Goal: Information Seeking & Learning: Learn about a topic

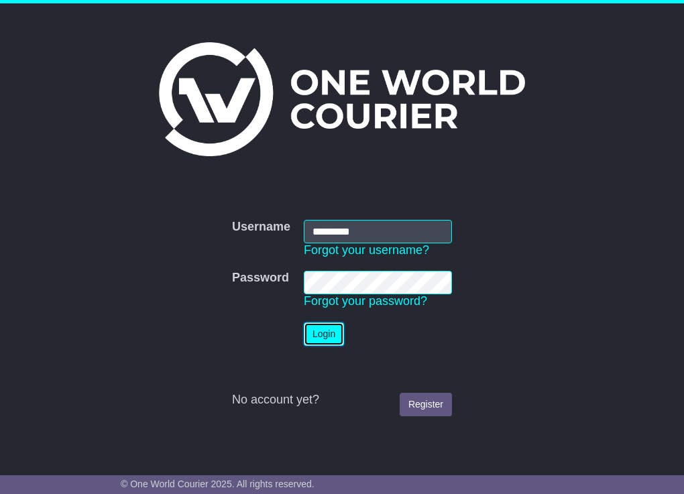
click at [328, 332] on button "Login" at bounding box center [324, 333] width 40 height 23
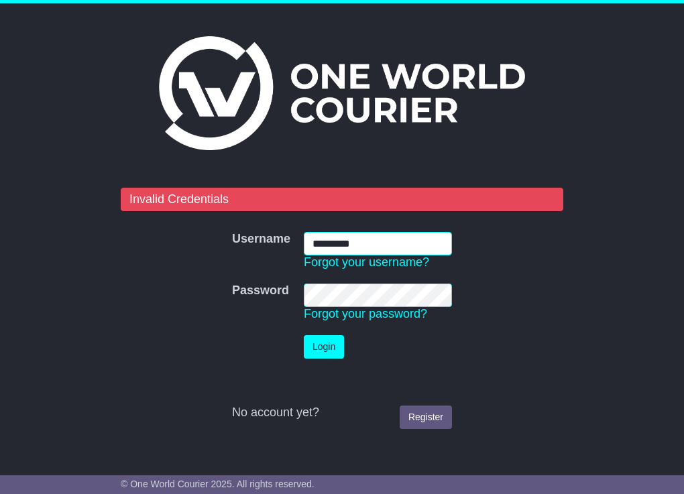
drag, startPoint x: 379, startPoint y: 247, endPoint x: -147, endPoint y: 182, distance: 530.8
click at [0, 182] on html "Confirmation × Cancel Proceed Invalid Credentials Username Username ********* F…" at bounding box center [342, 247] width 684 height 494
type input "*******"
click at [304, 335] on button "Login" at bounding box center [324, 346] width 40 height 23
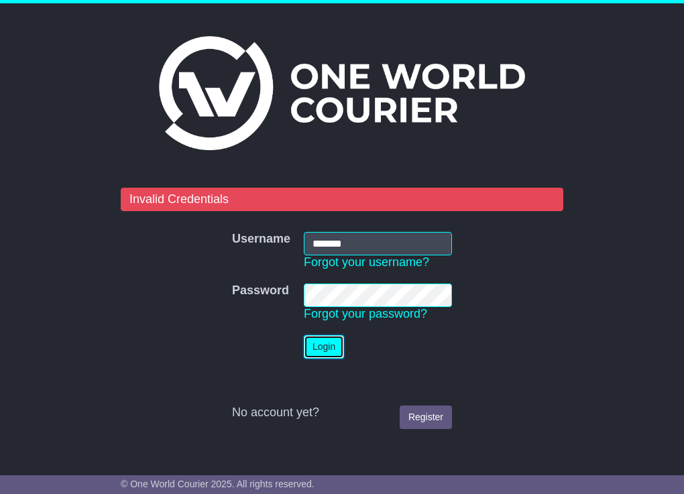
click at [316, 347] on button "Login" at bounding box center [324, 346] width 40 height 23
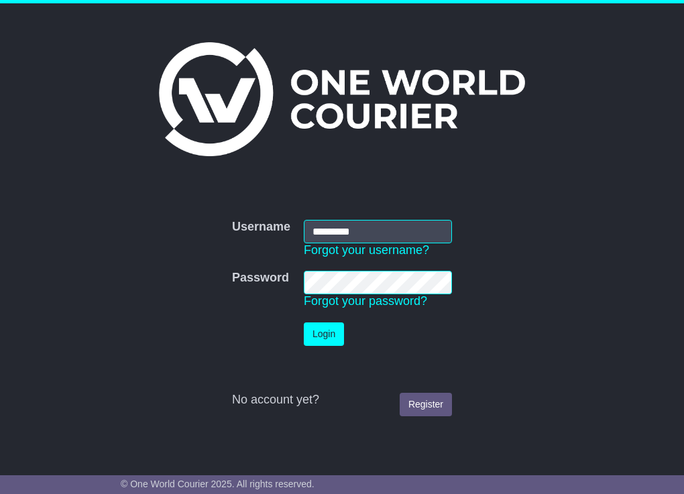
drag, startPoint x: 396, startPoint y: 232, endPoint x: 87, endPoint y: 173, distance: 314.6
click at [105, 177] on div "Username Username ********* Forgot your username? Password Password Forgot your…" at bounding box center [342, 228] width 684 height 450
type input "*******"
click at [304, 322] on button "Login" at bounding box center [324, 333] width 40 height 23
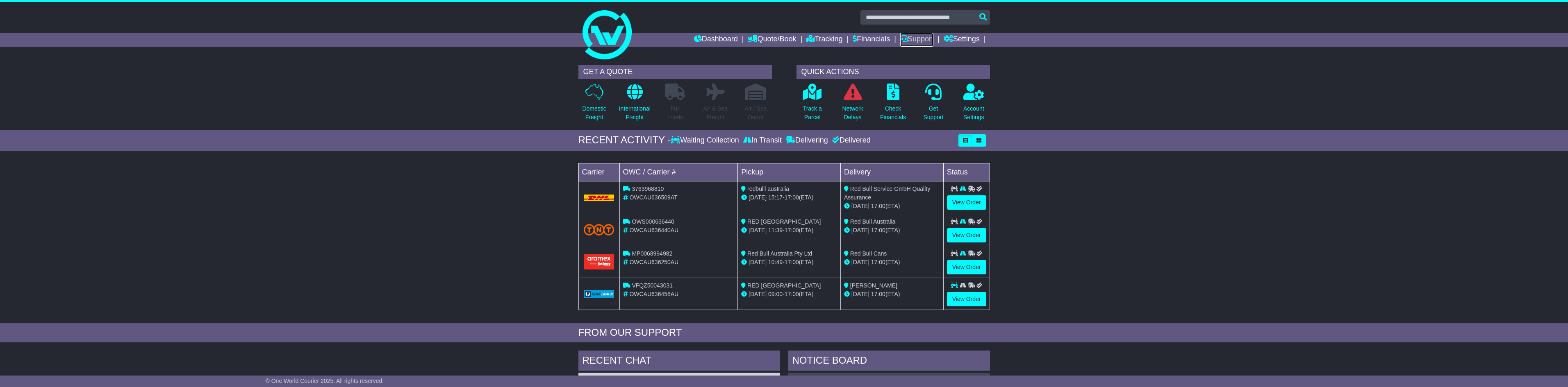
click at [412, 42] on link "Support" at bounding box center [917, 40] width 33 height 14
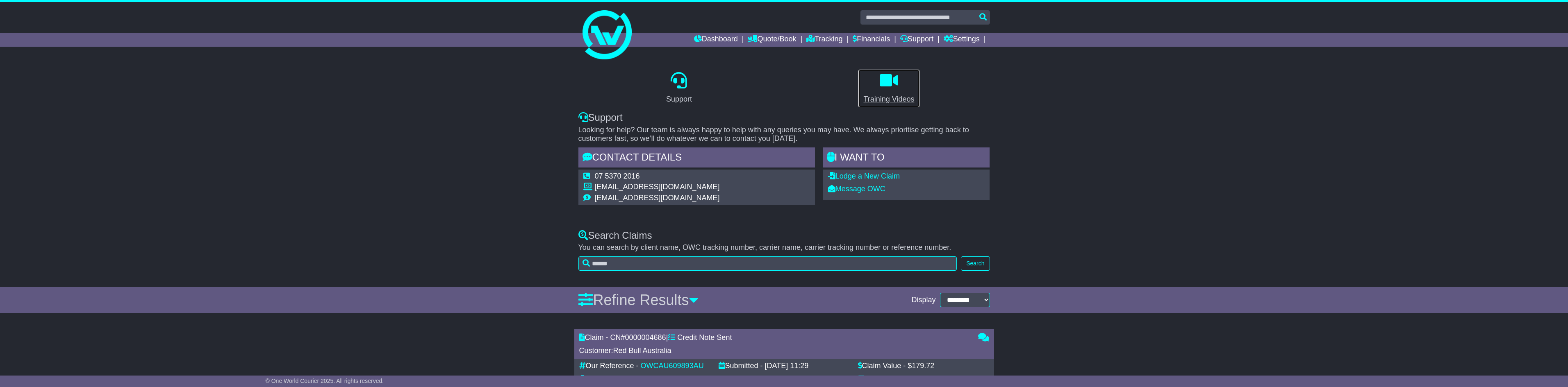
click at [900, 85] on p at bounding box center [889, 81] width 51 height 18
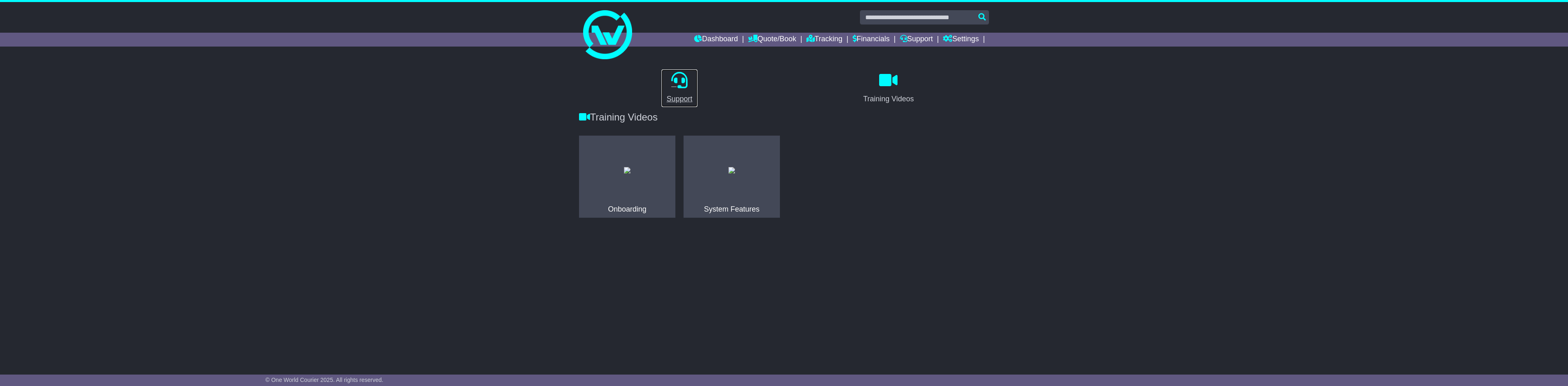
click at [691, 100] on div "Support" at bounding box center [679, 99] width 26 height 11
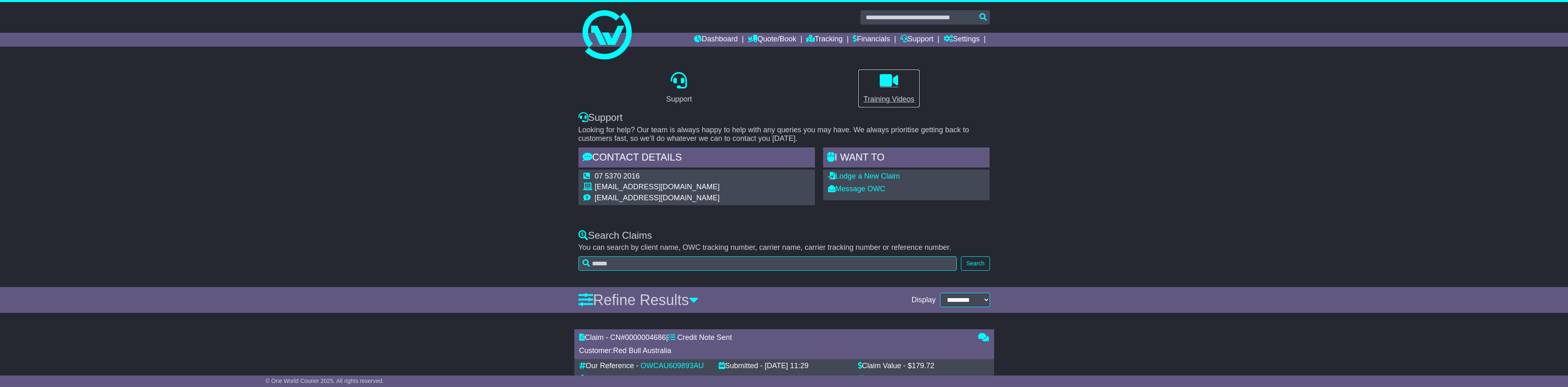
click at [896, 97] on div "Training Videos" at bounding box center [889, 100] width 51 height 11
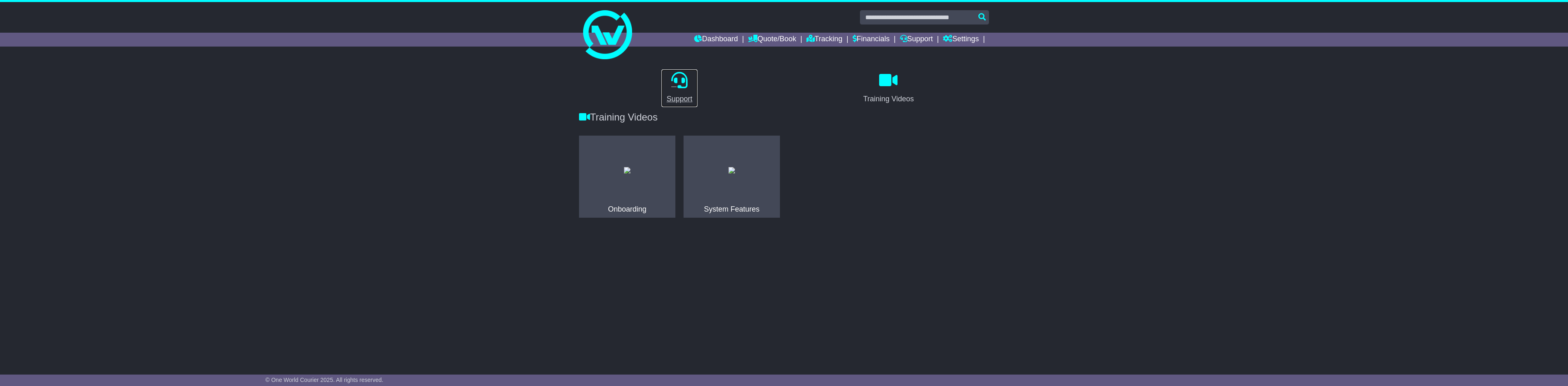
click at [676, 97] on div "Support" at bounding box center [679, 99] width 26 height 11
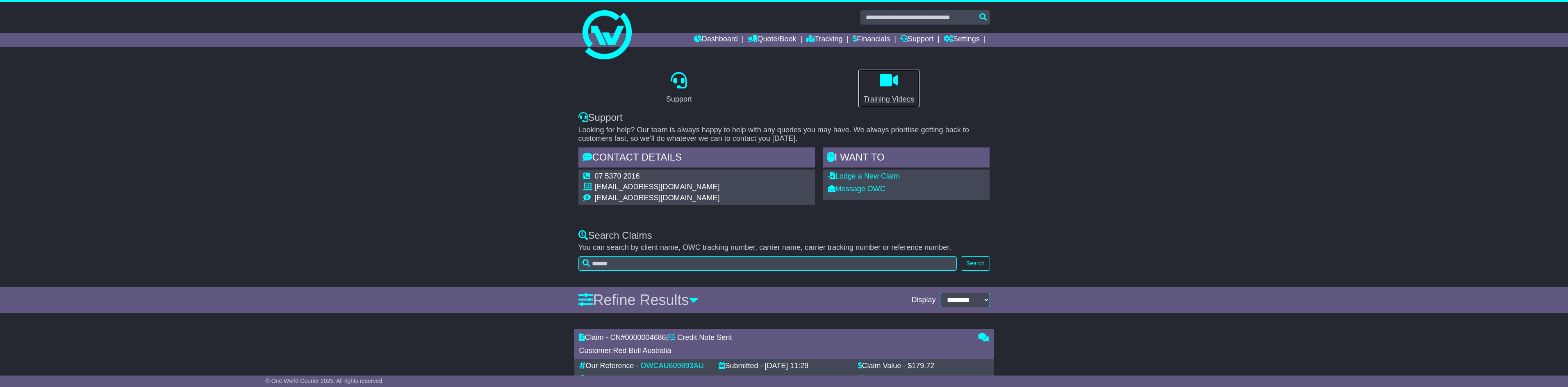
click at [896, 98] on div "Training Videos" at bounding box center [889, 100] width 51 height 11
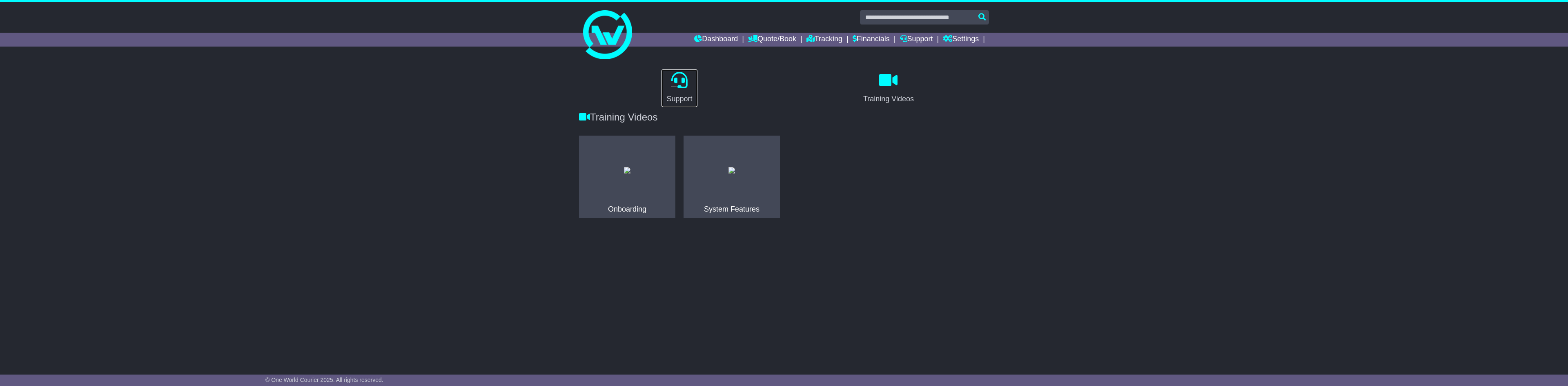
click at [673, 93] on link "Support" at bounding box center [679, 88] width 37 height 38
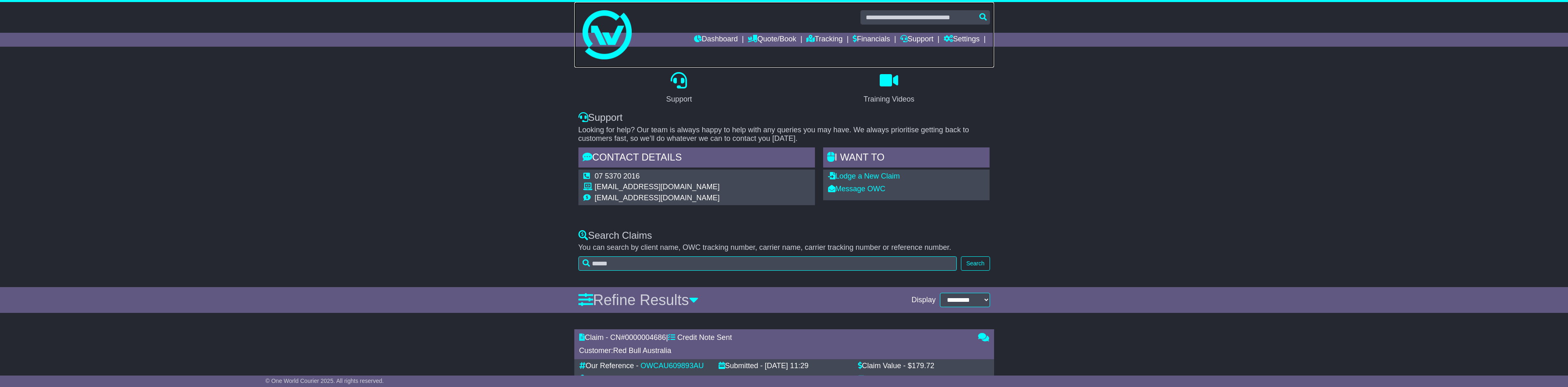
click at [706, 32] on link at bounding box center [784, 34] width 420 height 65
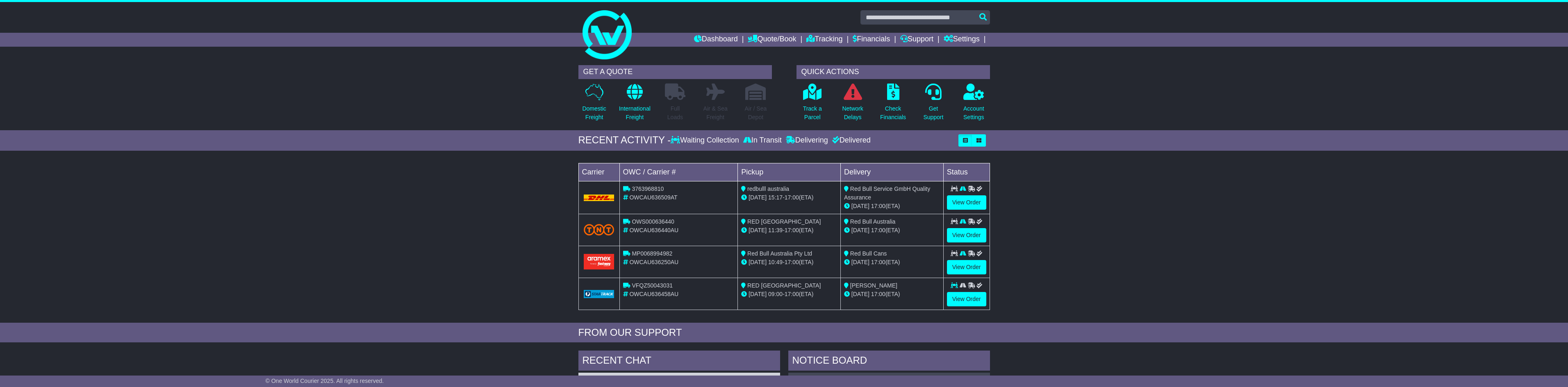
click at [1079, 78] on div "GET A QUOTE Domestic Freight International Freight Full Loads Air & Sea Freight…" at bounding box center [784, 95] width 1568 height 69
click at [698, 35] on link "Dashboard" at bounding box center [716, 40] width 44 height 14
click at [929, 115] on p "Get Support" at bounding box center [933, 113] width 20 height 17
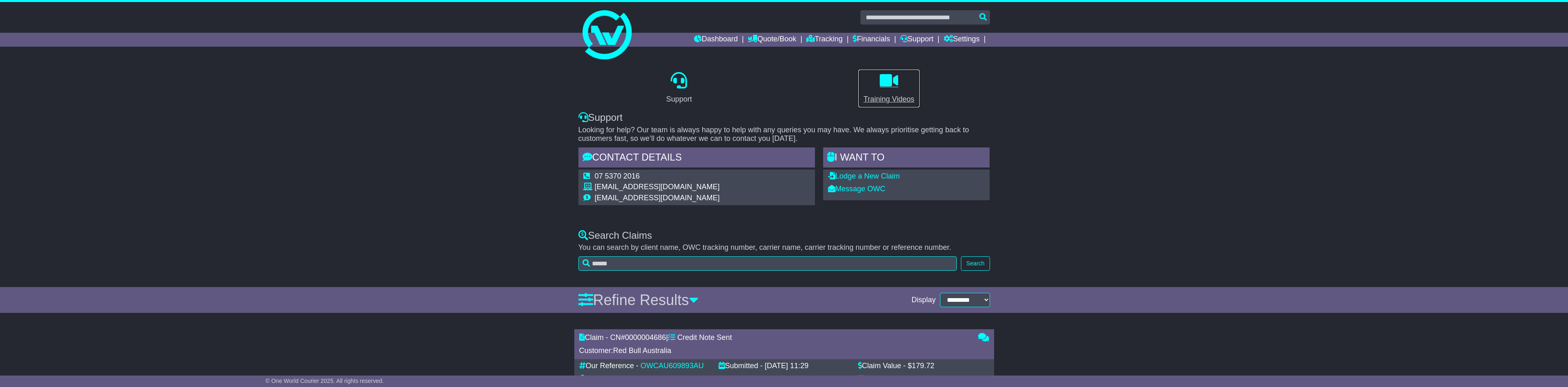
click at [910, 99] on div "Training Videos" at bounding box center [889, 100] width 51 height 11
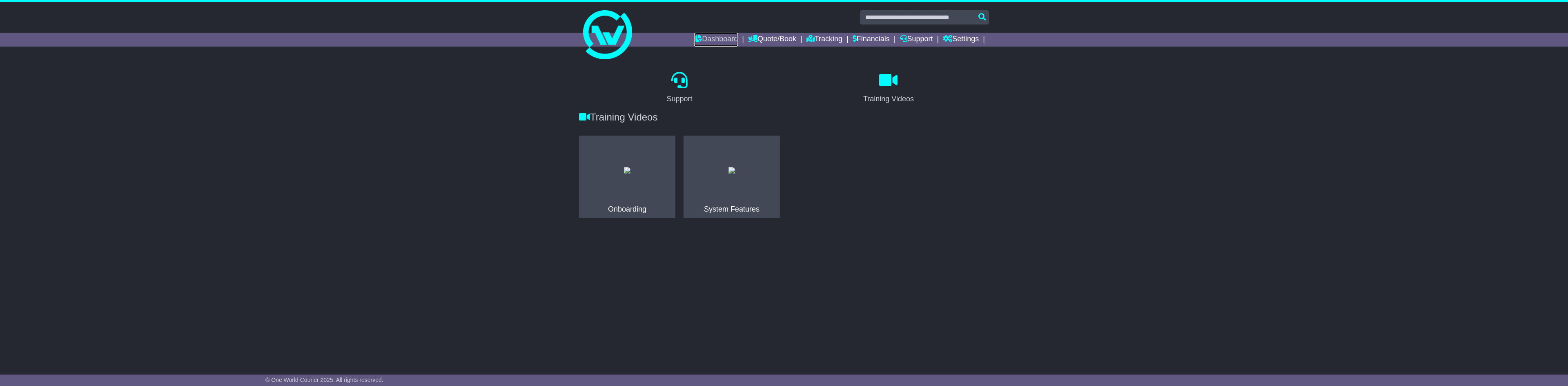
click at [710, 38] on link "Dashboard" at bounding box center [716, 40] width 44 height 14
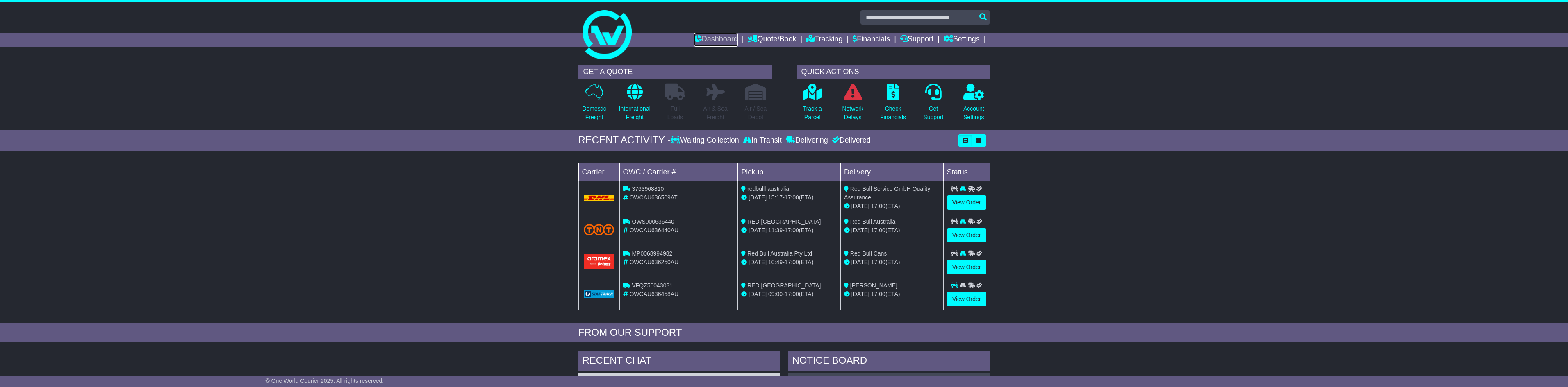
click at [704, 41] on link "Dashboard" at bounding box center [716, 40] width 44 height 14
click at [934, 115] on p "Get Support" at bounding box center [933, 113] width 20 height 17
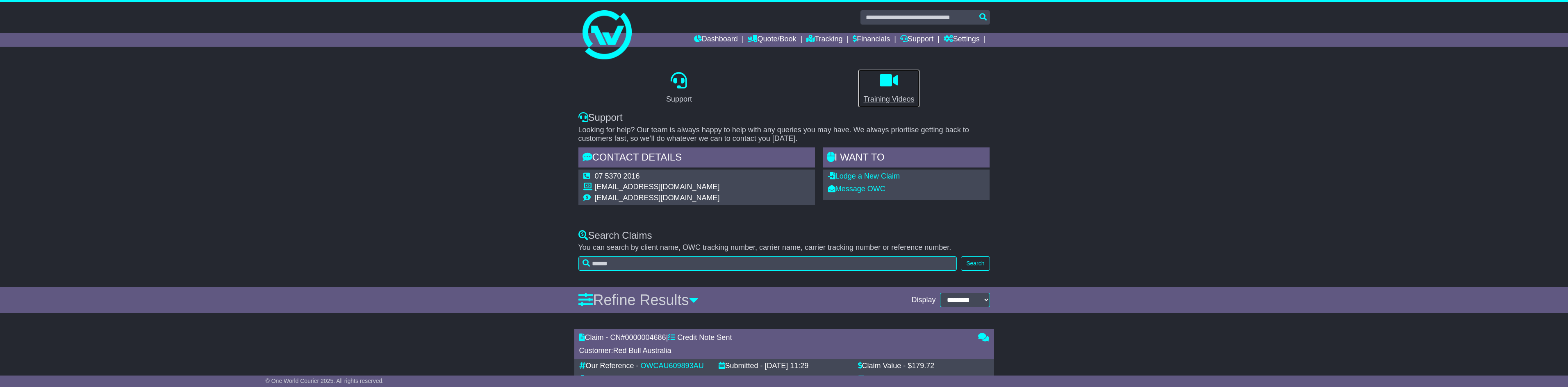
click at [891, 99] on div "Training Videos" at bounding box center [889, 100] width 51 height 11
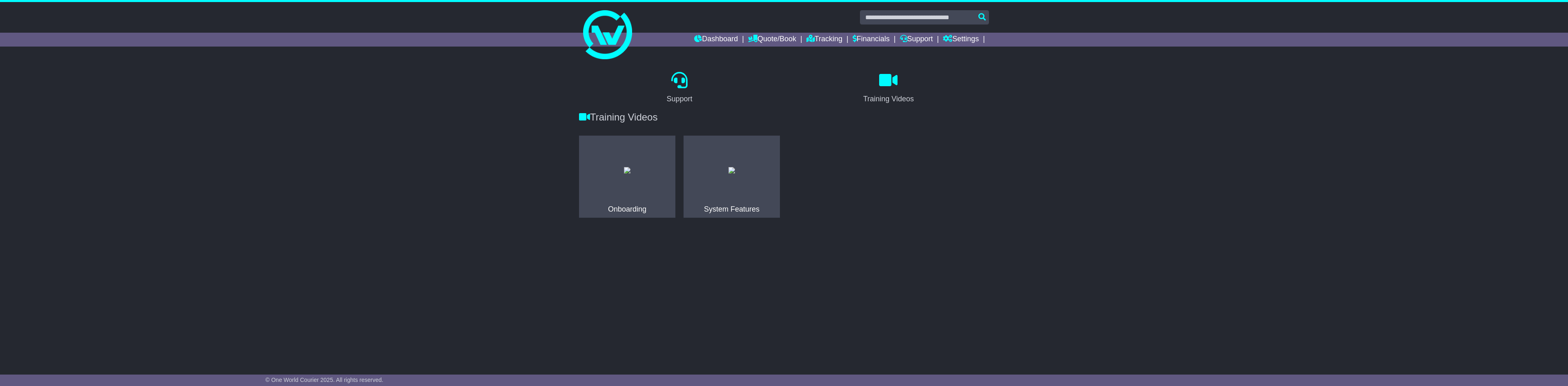
click at [638, 206] on div "Onboarding" at bounding box center [627, 210] width 88 height 9
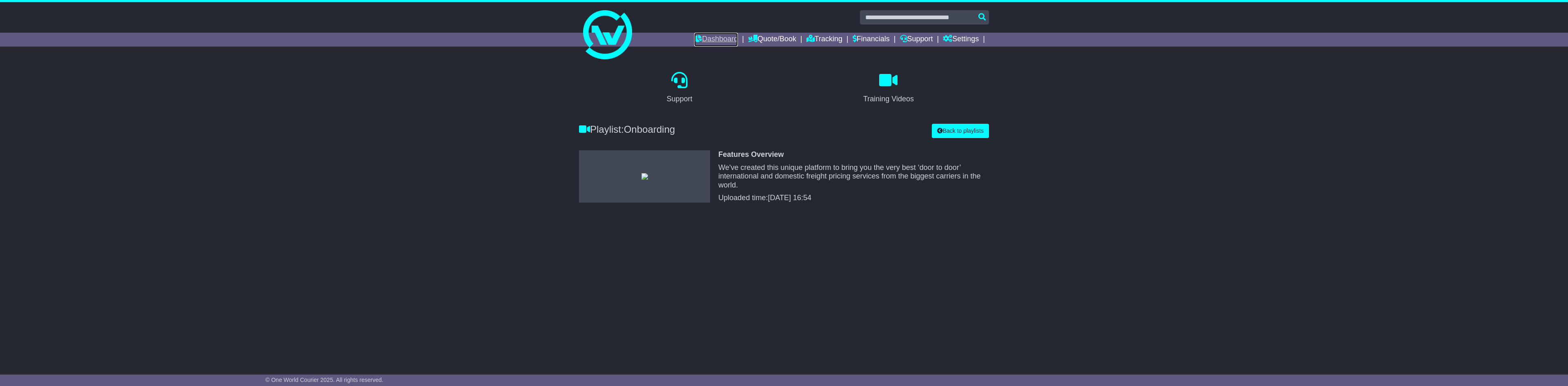
click at [704, 36] on link "Dashboard" at bounding box center [716, 40] width 44 height 14
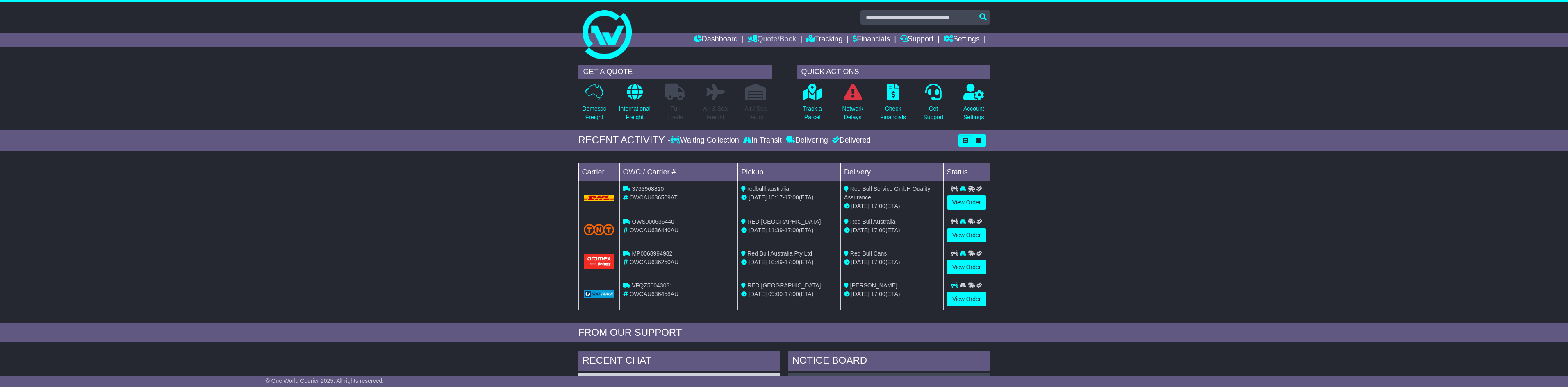
click at [768, 38] on link "Quote/Book" at bounding box center [772, 40] width 48 height 14
click at [826, 37] on link "Tracking" at bounding box center [824, 40] width 36 height 14
